Goal: Information Seeking & Learning: Learn about a topic

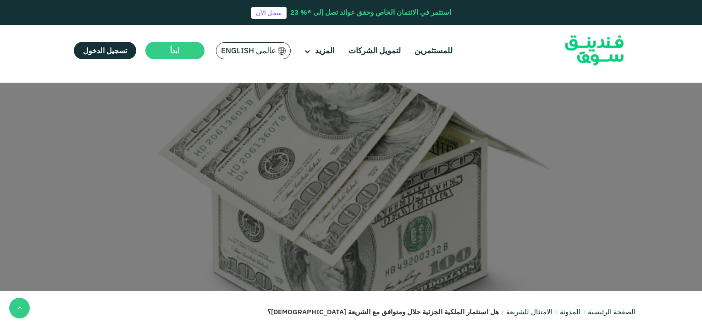
scroll to position [229, 0]
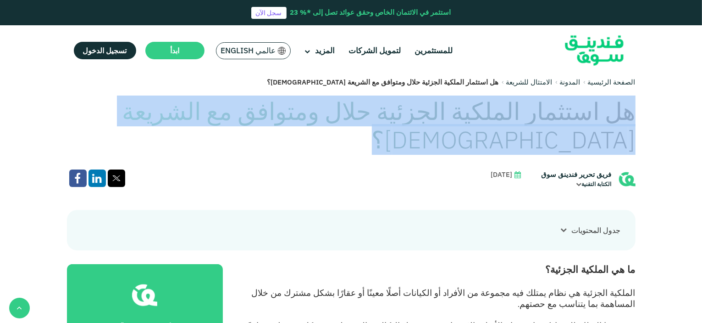
click at [481, 110] on h1 "هل استثمار الملكية الجزئية حلال ومتوافق مع الشريعة الإسلامية؟" at bounding box center [351, 125] width 569 height 57
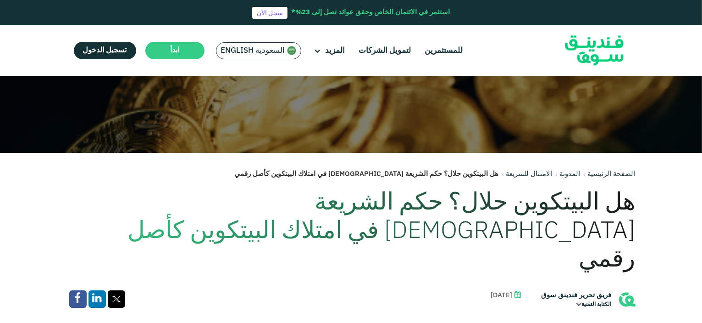
click at [498, 204] on h1 "هل البيتكوين حلال؟ حكم الشريعة الإسلامية في امتلاك البيتكوين كأصل رقمي" at bounding box center [351, 232] width 569 height 86
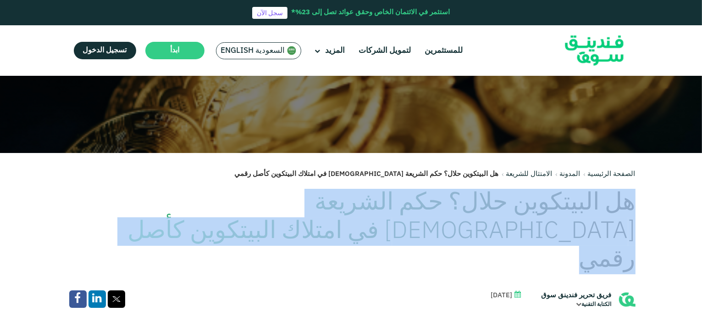
click at [498, 204] on h1 "هل البيتكوين حلال؟ حكم الشريعة الإسلامية في امتلاك البيتكوين كأصل رقمي" at bounding box center [351, 232] width 569 height 86
copy div "هل البيتكوين حلال؟ حكم الشريعة الإسلامية في امتلاك البيتكوين كأصل رقمي"
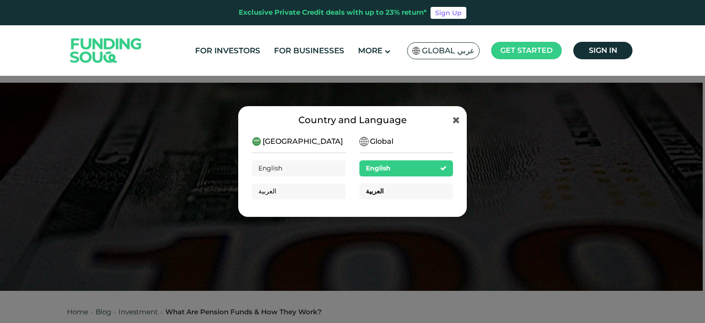
click at [417, 194] on div "العربية" at bounding box center [406, 191] width 94 height 16
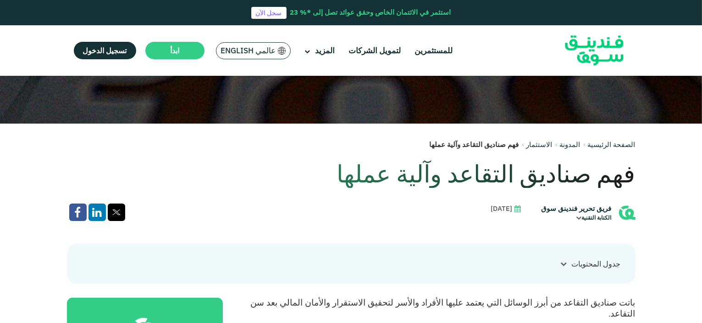
scroll to position [184, 0]
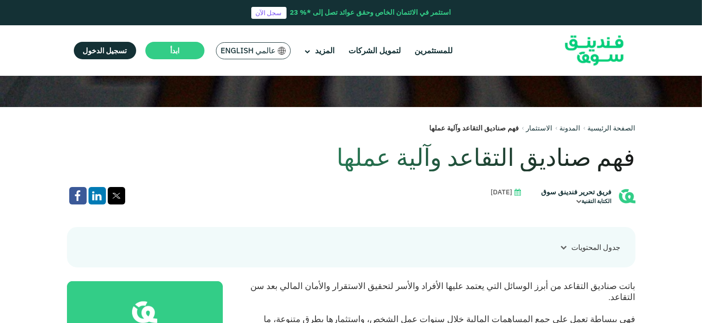
click at [546, 161] on h1 "فهم صناديق التقاعد وآلية عملها" at bounding box center [351, 157] width 569 height 28
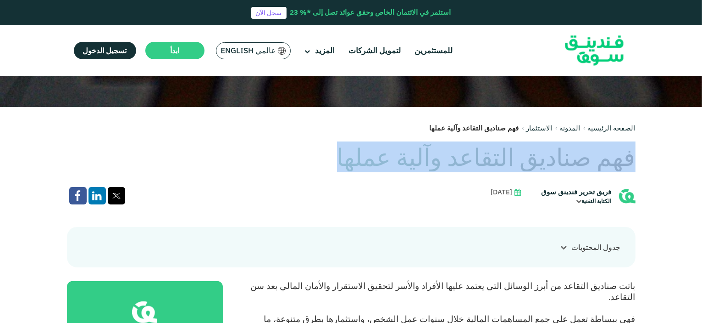
click at [546, 161] on h1 "فهم صناديق التقاعد وآلية عملها" at bounding box center [351, 157] width 569 height 28
copy div "فهم صناديق التقاعد وآلية عملها"
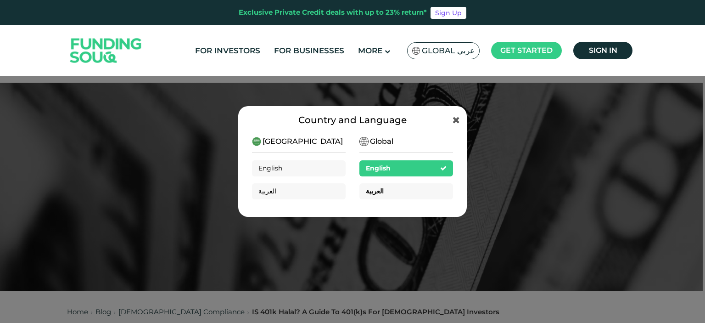
click at [395, 191] on div "العربية" at bounding box center [406, 191] width 94 height 16
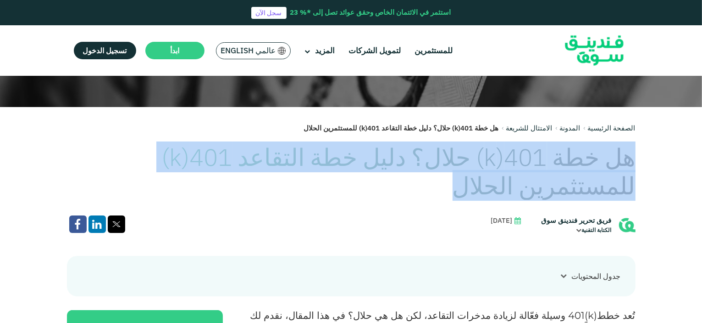
click at [572, 131] on link "المدونة" at bounding box center [570, 127] width 21 height 9
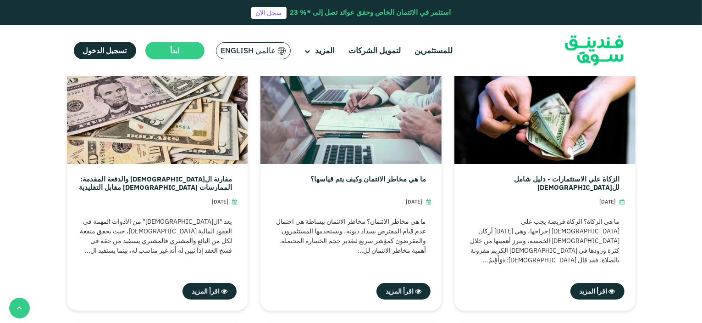
scroll to position [275, 0]
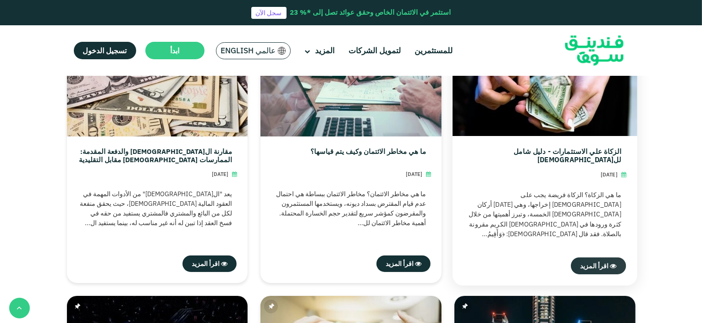
click at [609, 265] on span at bounding box center [613, 265] width 8 height 8
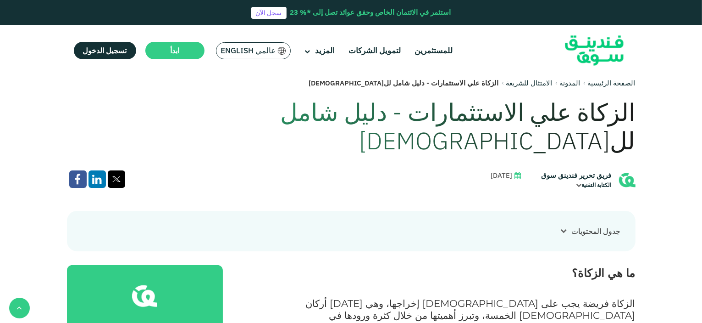
scroll to position [229, 0]
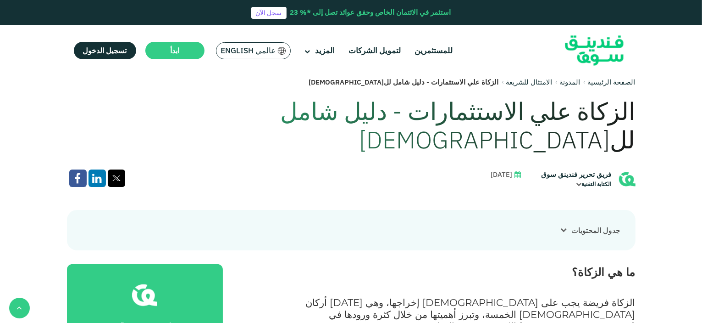
click at [561, 226] on icon at bounding box center [564, 229] width 6 height 6
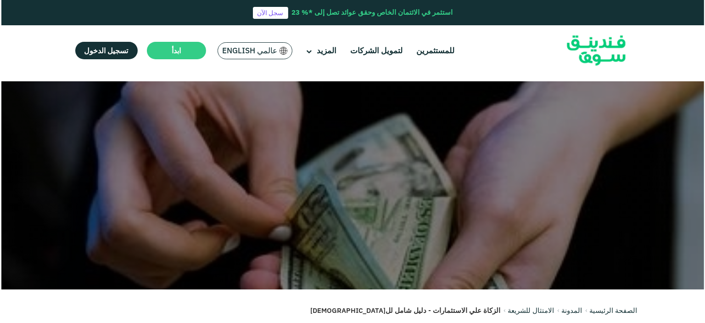
scroll to position [0, 0]
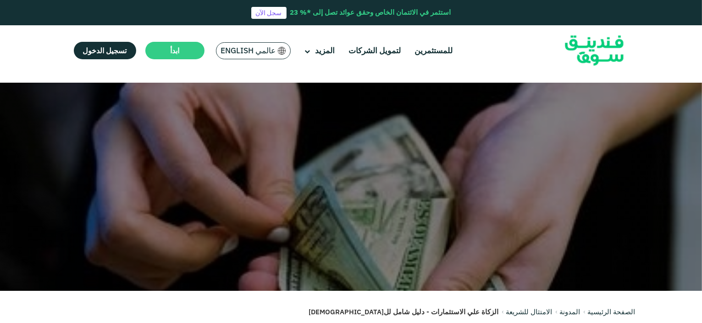
click at [259, 52] on span "عالمي English" at bounding box center [248, 50] width 55 height 11
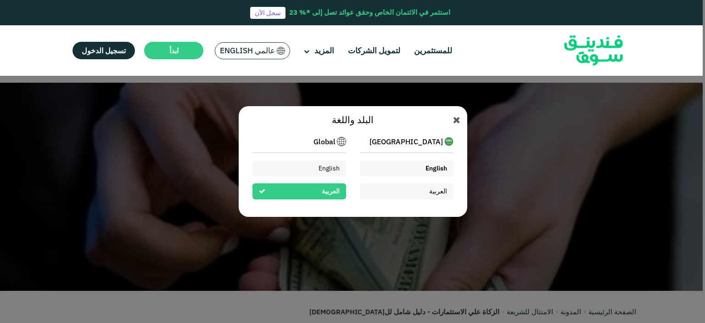
click at [437, 167] on span "English" at bounding box center [436, 168] width 22 height 8
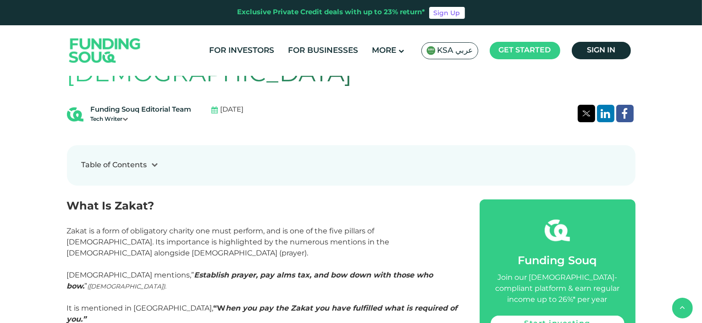
scroll to position [229, 0]
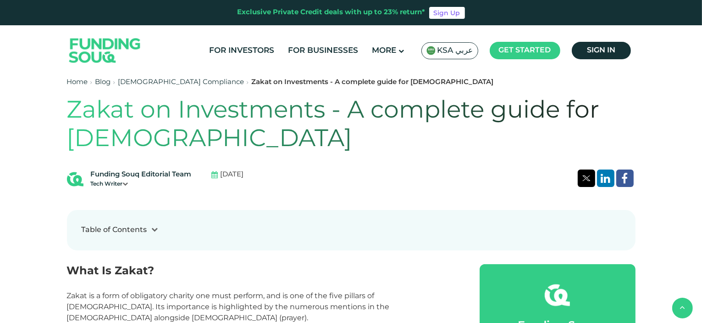
click at [160, 231] on div at bounding box center [155, 230] width 16 height 10
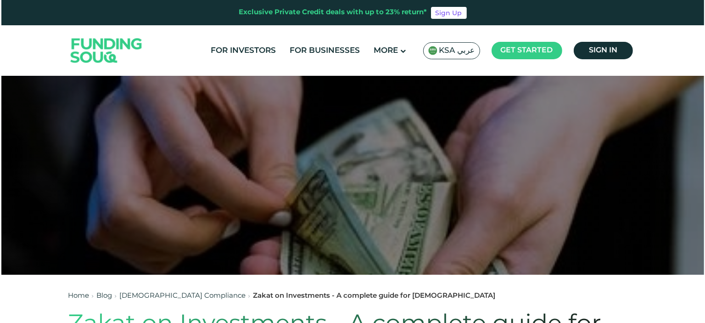
scroll to position [0, 0]
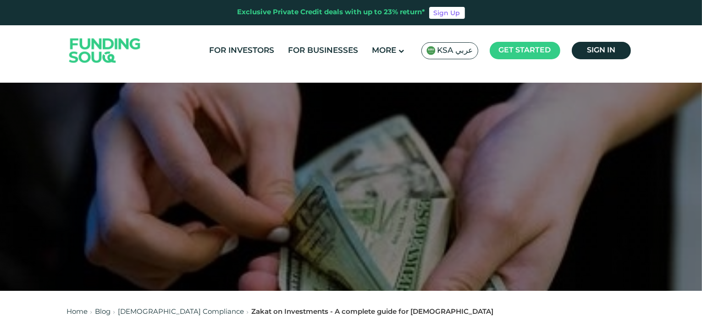
click at [451, 47] on span "KSA عربي" at bounding box center [456, 50] width 36 height 11
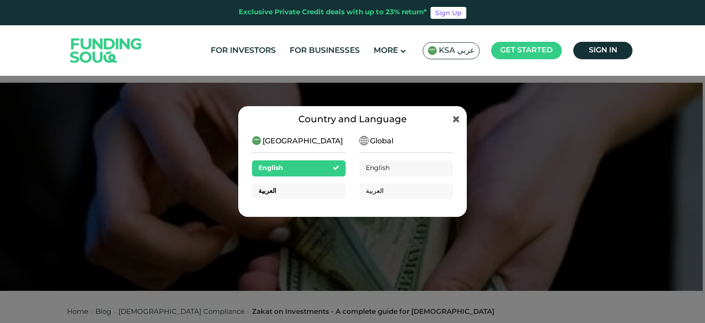
click at [317, 190] on div "العربية" at bounding box center [299, 191] width 94 height 16
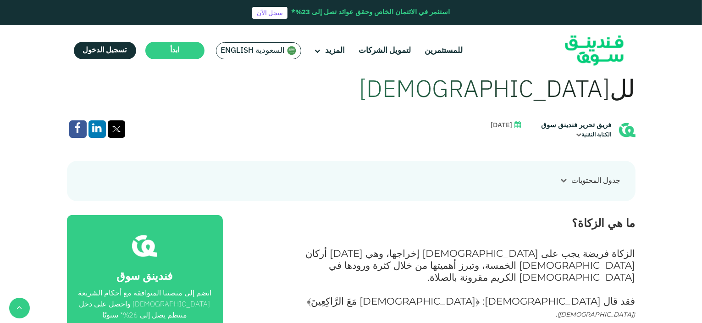
scroll to position [275, 0]
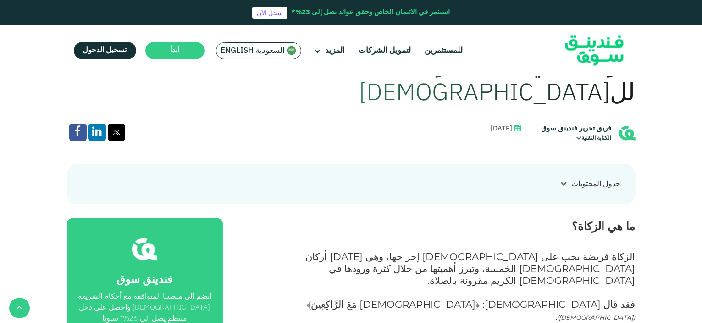
click at [562, 180] on icon at bounding box center [564, 183] width 6 height 6
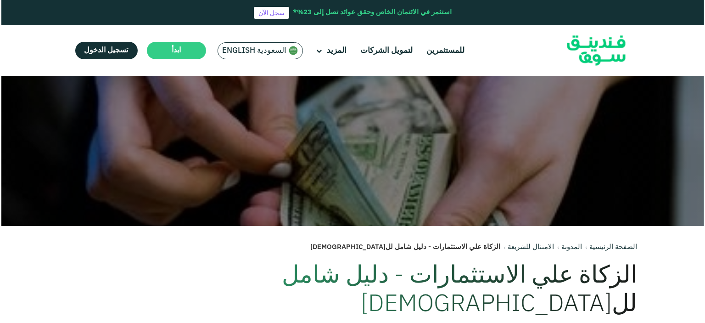
scroll to position [0, 0]
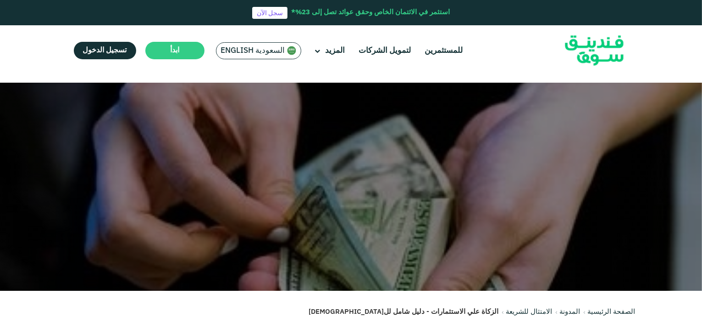
click at [266, 51] on span "السعودية English" at bounding box center [253, 50] width 64 height 11
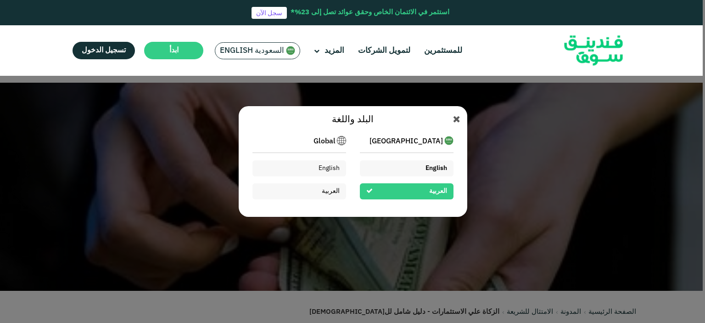
click at [423, 172] on div "English" at bounding box center [407, 168] width 94 height 16
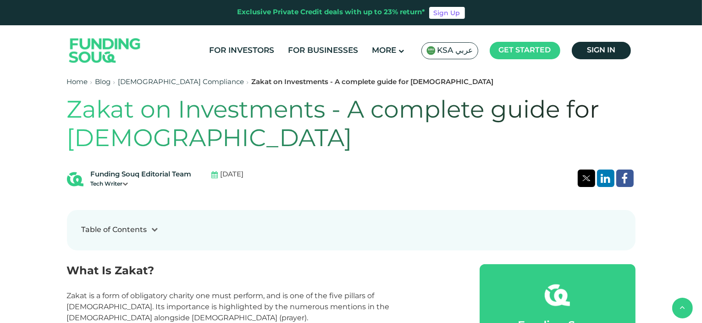
click at [159, 231] on div at bounding box center [155, 230] width 16 height 10
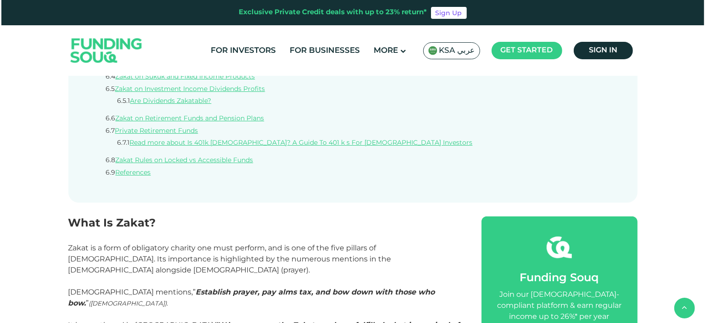
scroll to position [642, 0]
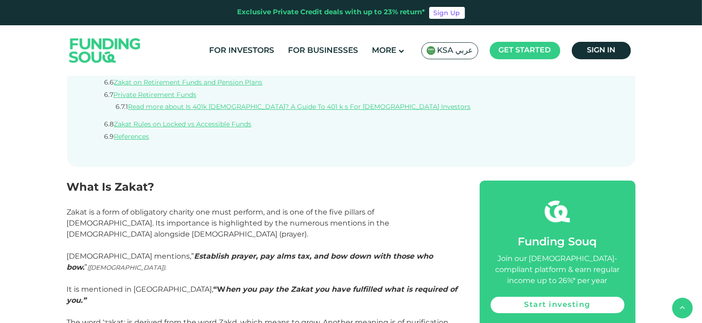
click at [446, 47] on span "KSA عربي" at bounding box center [456, 50] width 36 height 11
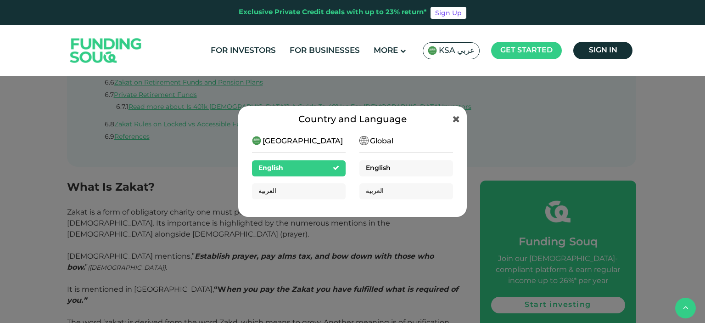
click at [403, 168] on div "English" at bounding box center [406, 168] width 94 height 16
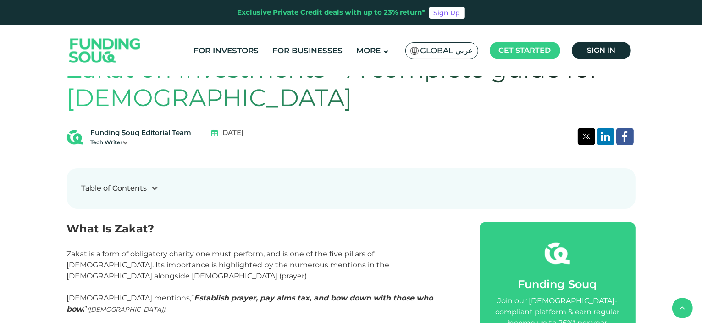
scroll to position [275, 0]
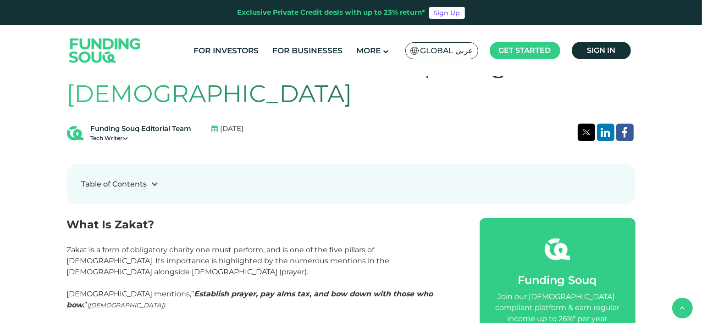
click at [164, 182] on div "Table of Contents" at bounding box center [352, 183] width 540 height 11
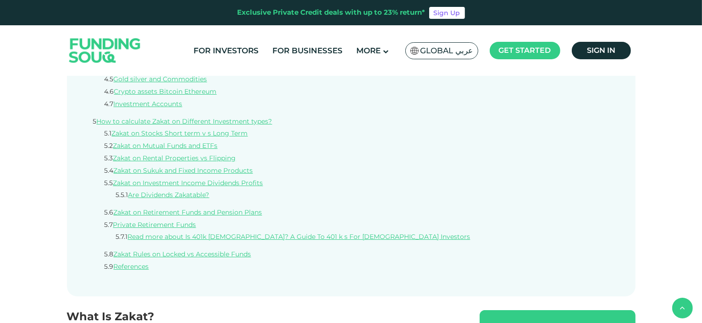
scroll to position [551, 0]
